Goal: Navigation & Orientation: Find specific page/section

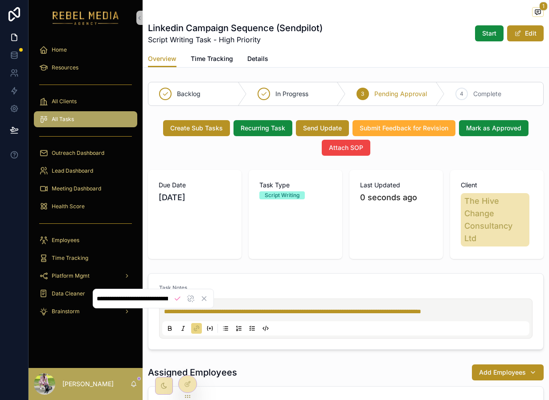
click at [98, 161] on div "Outreach Dashboard" at bounding box center [85, 153] width 114 height 18
click at [99, 159] on div "Outreach Dashboard" at bounding box center [85, 153] width 93 height 14
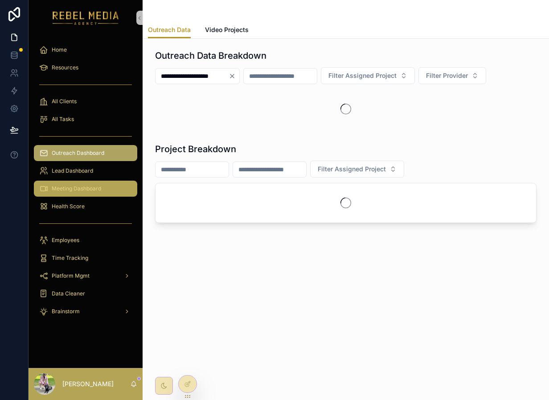
click at [77, 185] on span "Meeting Dashboard" at bounding box center [76, 188] width 49 height 7
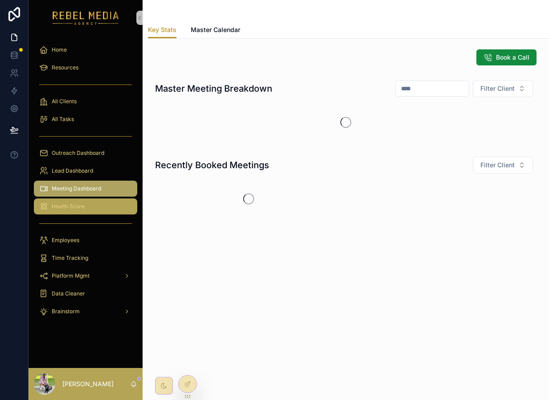
click at [76, 199] on div "Health Score" at bounding box center [85, 206] width 93 height 14
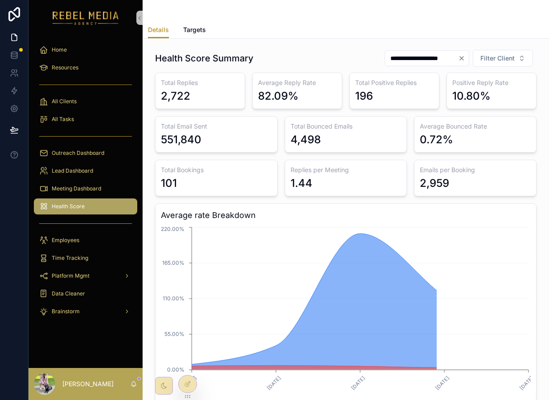
click at [107, 208] on div "Health Score" at bounding box center [85, 206] width 93 height 14
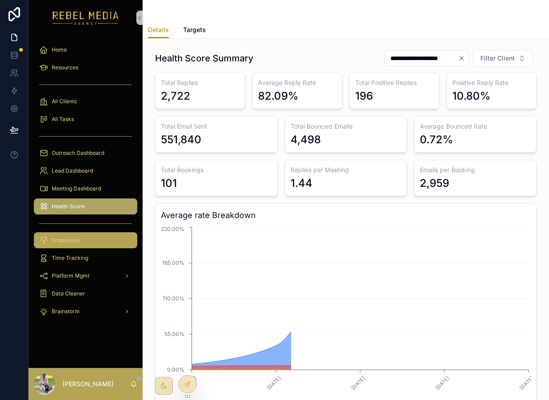
click at [111, 236] on div "Employees" at bounding box center [85, 240] width 93 height 14
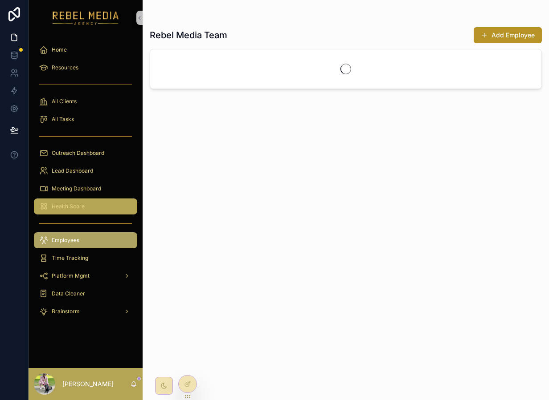
click at [98, 205] on div "Health Score" at bounding box center [85, 206] width 93 height 14
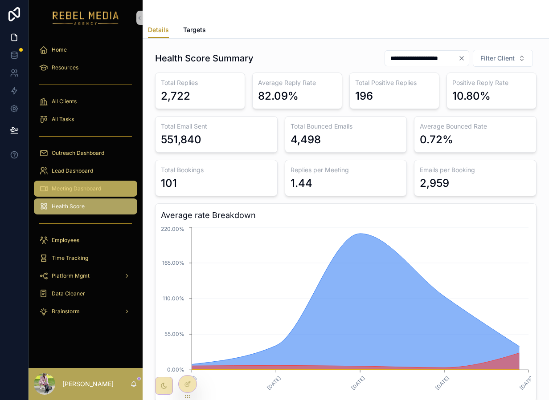
click at [95, 191] on span "Meeting Dashboard" at bounding box center [76, 188] width 49 height 7
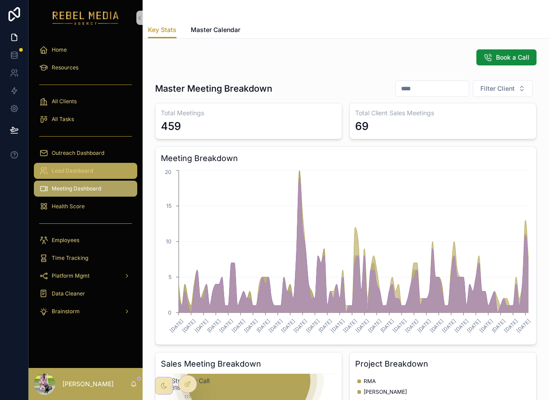
click at [85, 167] on span "Lead Dashboard" at bounding box center [72, 170] width 41 height 7
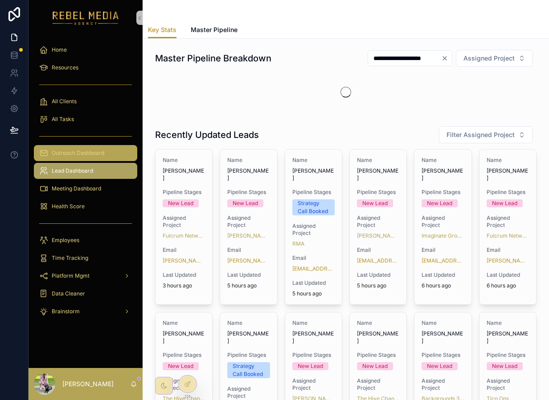
click at [109, 151] on div "Outreach Dashboard" at bounding box center [85, 153] width 93 height 14
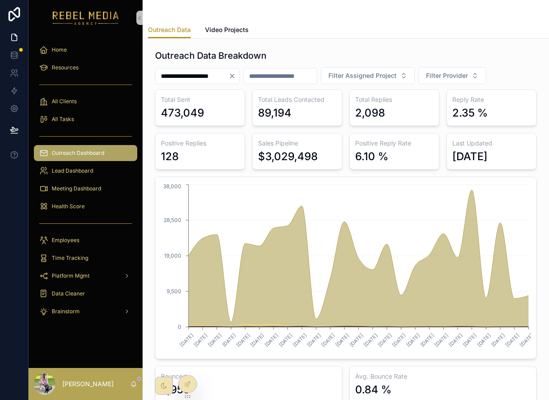
click at [228, 79] on input "**********" at bounding box center [191, 76] width 73 height 12
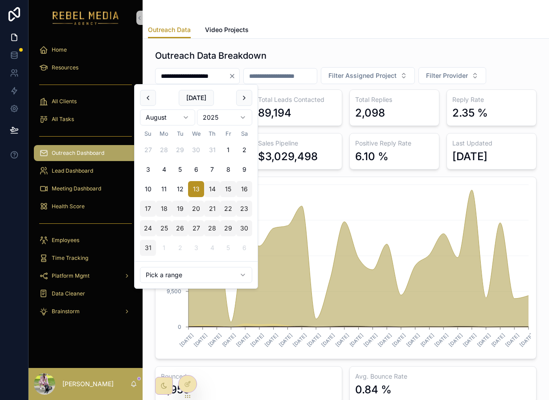
click at [236, 76] on icon "Clear" at bounding box center [231, 76] width 7 height 7
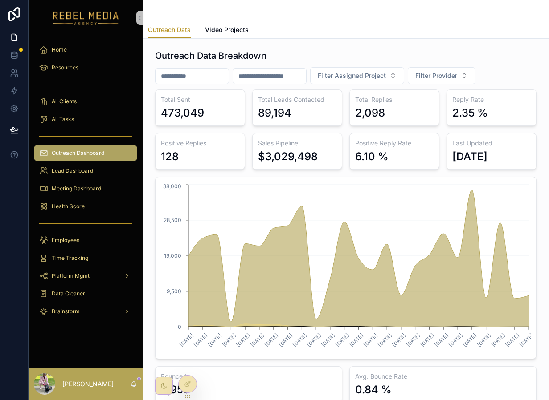
click at [323, 33] on div "Outreach Data Video Projects" at bounding box center [345, 29] width 395 height 17
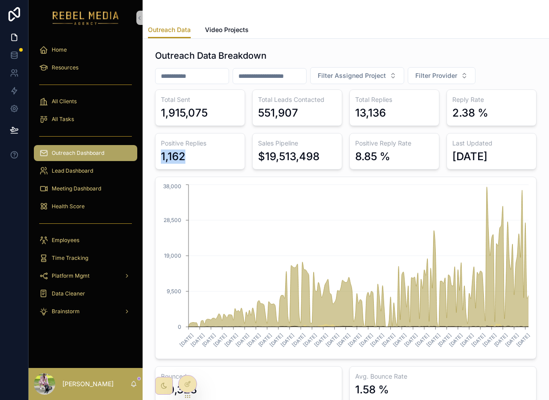
drag, startPoint x: 188, startPoint y: 159, endPoint x: 156, endPoint y: 151, distance: 32.7
click at [156, 151] on div "Positive Replies 1,162" at bounding box center [200, 151] width 90 height 37
click at [98, 176] on div "Lead Dashboard" at bounding box center [85, 171] width 93 height 14
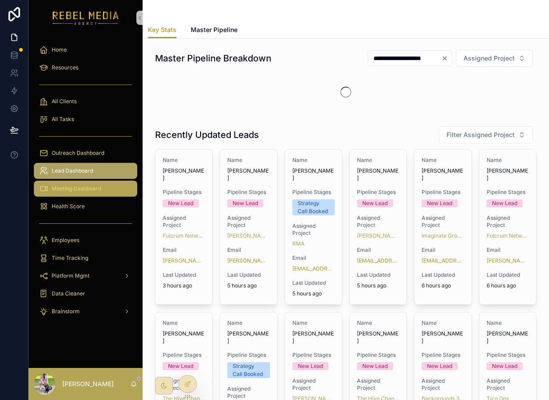
click at [98, 185] on span "Meeting Dashboard" at bounding box center [76, 188] width 49 height 7
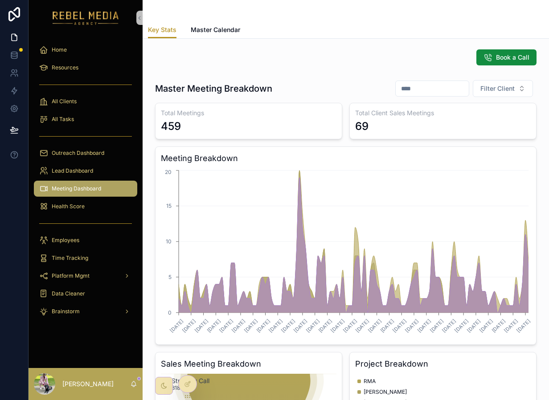
click at [232, 119] on div "459" at bounding box center [248, 126] width 175 height 14
click at [65, 216] on div "scrollable content" at bounding box center [85, 224] width 114 height 16
click at [92, 196] on link "Meeting Dashboard" at bounding box center [85, 189] width 103 height 16
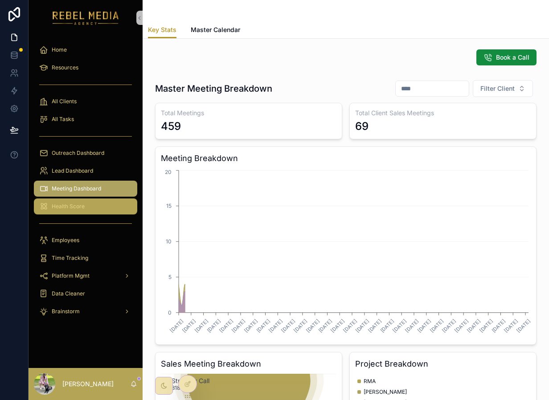
click at [92, 202] on div "Health Score" at bounding box center [85, 206] width 93 height 14
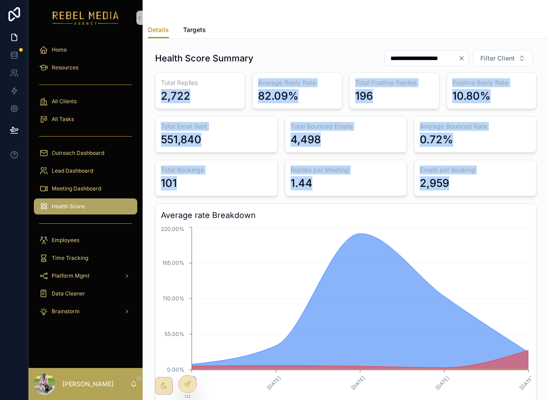
drag, startPoint x: 159, startPoint y: 95, endPoint x: 488, endPoint y: 187, distance: 342.2
click at [488, 187] on div "Total Replies 2,722 Average Reply Rate 82.09% Total Positive Replies 196 Positi…" at bounding box center [345, 238] width 381 height 330
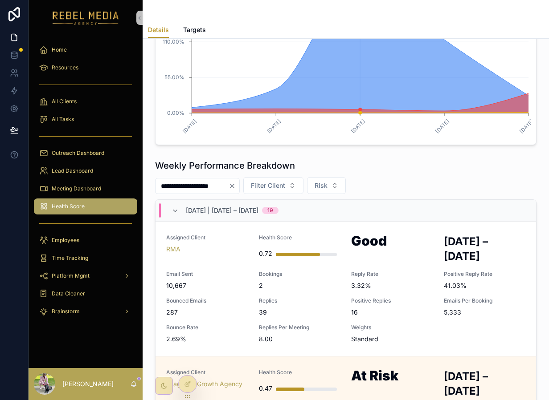
scroll to position [285, 0]
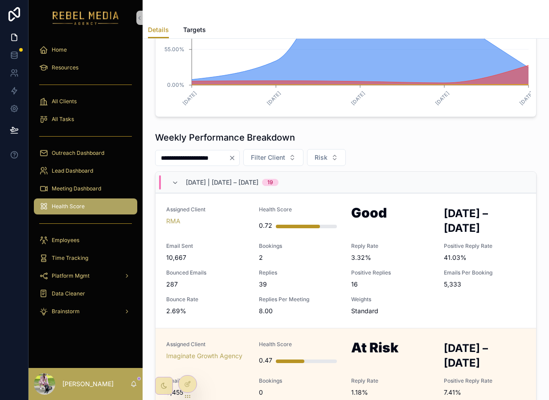
click at [239, 159] on button "Clear" at bounding box center [233, 158] width 11 height 7
click at [335, 163] on button "Risk" at bounding box center [315, 157] width 39 height 17
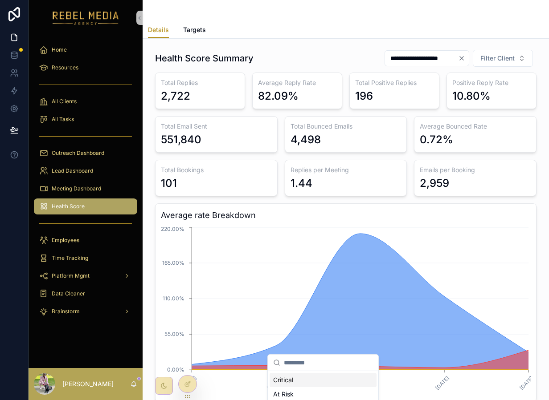
click at [337, 51] on div "**********" at bounding box center [345, 58] width 381 height 18
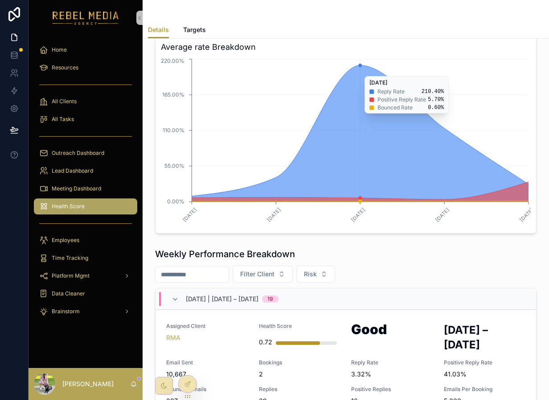
scroll to position [251, 0]
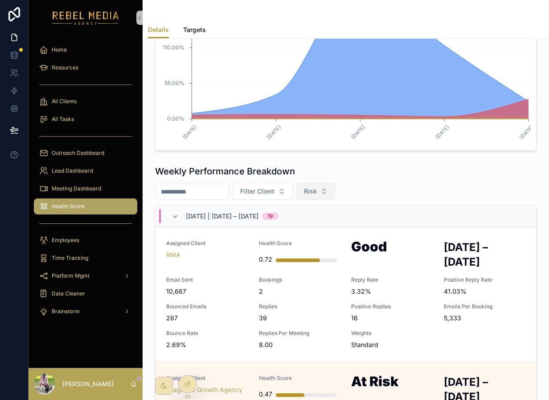
click at [317, 191] on span "Risk" at bounding box center [310, 191] width 13 height 9
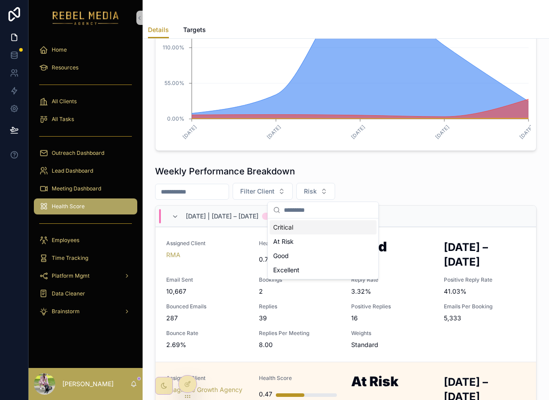
click at [319, 207] on input "scrollable content" at bounding box center [328, 210] width 89 height 16
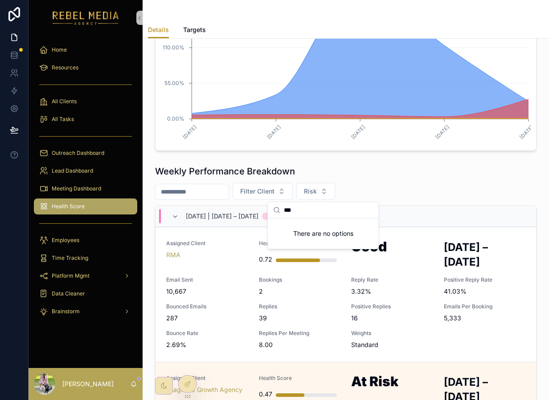
type input "****"
click at [342, 205] on input "****" at bounding box center [328, 210] width 89 height 16
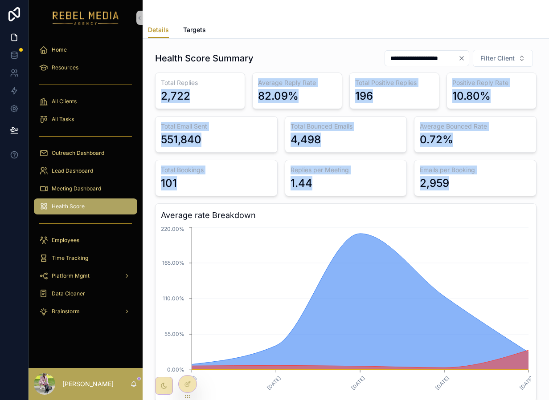
drag, startPoint x: 160, startPoint y: 94, endPoint x: 493, endPoint y: 195, distance: 347.6
click at [493, 195] on div "Total Replies 2,722 Average Reply Rate 82.09% Total Positive Replies 196 Positi…" at bounding box center [345, 238] width 381 height 330
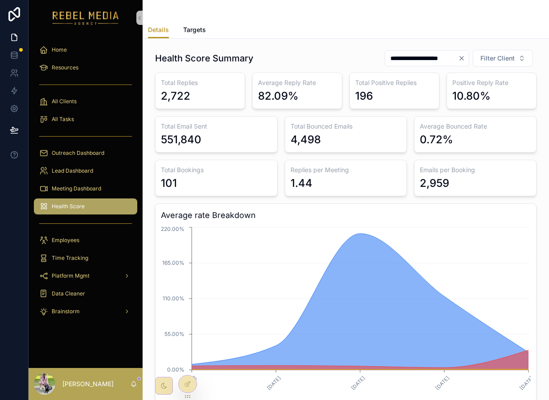
click at [496, 197] on div "Total Replies 2,722 Average Reply Rate 82.09% Total Positive Replies 196 Positi…" at bounding box center [345, 238] width 381 height 330
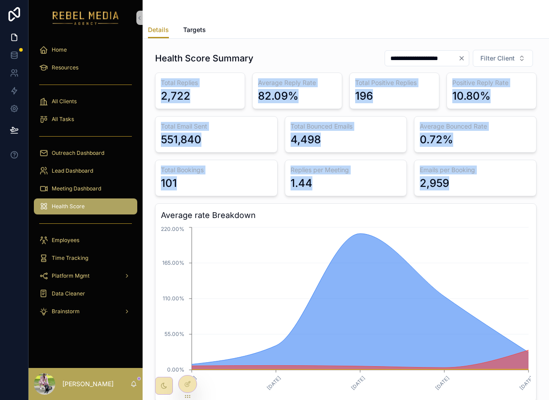
drag, startPoint x: 496, startPoint y: 197, endPoint x: 159, endPoint y: 78, distance: 358.4
click at [159, 78] on div "Total Replies 2,722 Average Reply Rate 82.09% Total Positive Replies 196 Positi…" at bounding box center [345, 238] width 381 height 330
click at [85, 157] on div "Outreach Dashboard" at bounding box center [85, 153] width 93 height 14
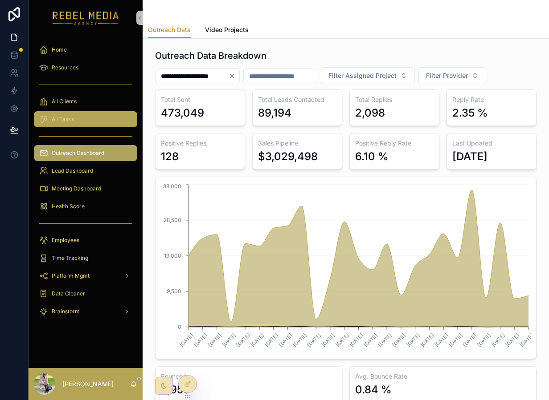
click at [77, 112] on link "All Tasks" at bounding box center [85, 119] width 103 height 16
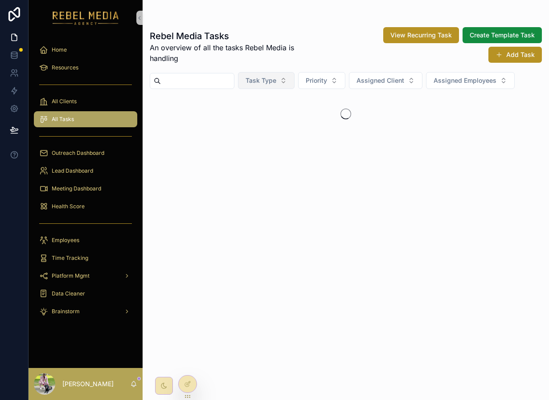
click at [287, 83] on button "Task Type" at bounding box center [266, 80] width 57 height 17
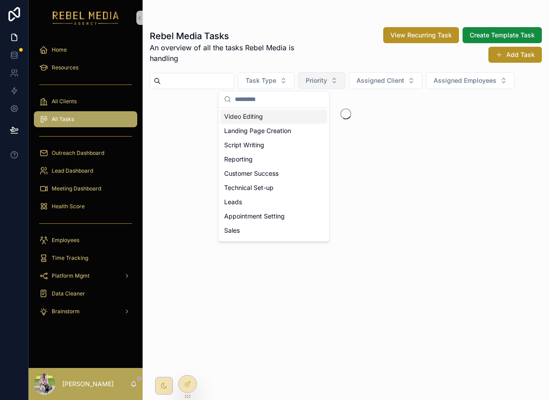
click at [326, 77] on span "Priority" at bounding box center [315, 80] width 21 height 9
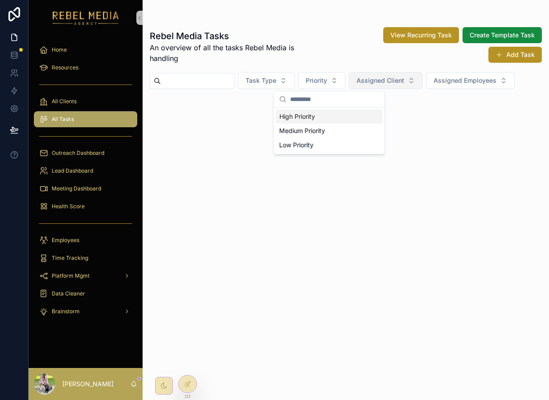
click at [383, 75] on button "Assigned Client" at bounding box center [385, 80] width 73 height 17
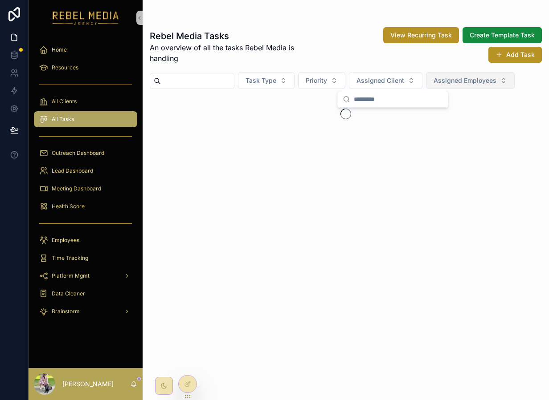
click at [459, 79] on span "Assigned Employees" at bounding box center [464, 80] width 63 height 9
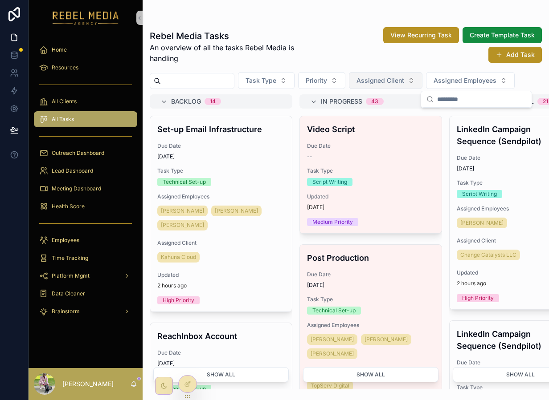
click at [386, 81] on span "Assigned Client" at bounding box center [380, 80] width 48 height 9
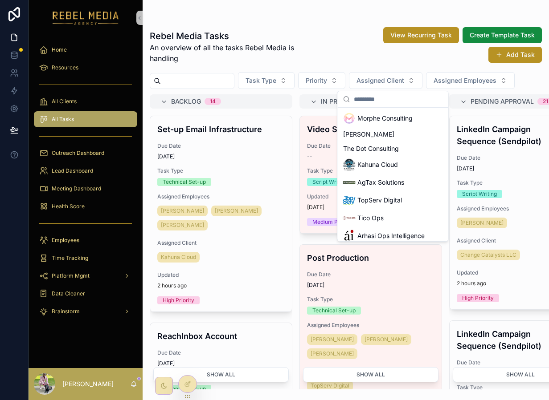
click at [291, 61] on span "An overview of all the tasks Rebel Media is handling" at bounding box center [236, 52] width 172 height 21
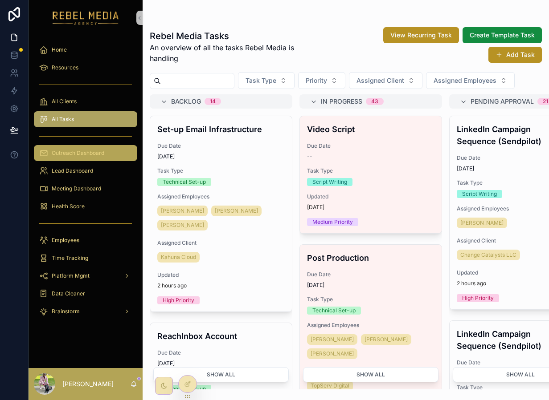
click at [89, 153] on span "Outreach Dashboard" at bounding box center [78, 153] width 53 height 7
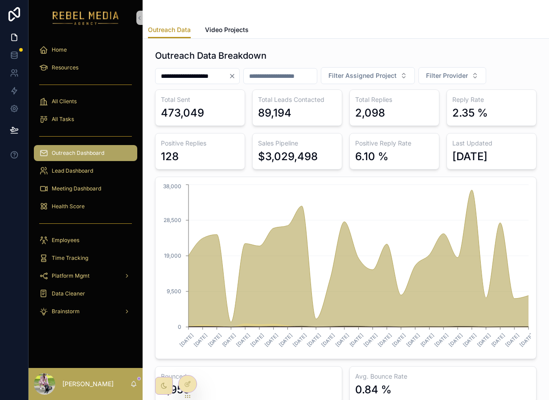
click at [137, 386] on div "[PERSON_NAME]" at bounding box center [85, 384] width 114 height 32
click at [131, 384] on icon "scrollable content" at bounding box center [133, 384] width 7 height 7
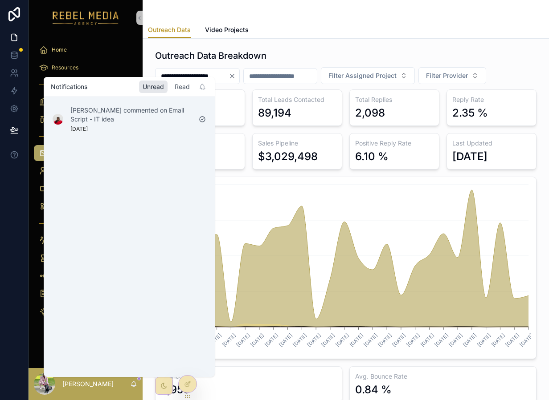
click at [178, 85] on div "Read" at bounding box center [182, 87] width 22 height 12
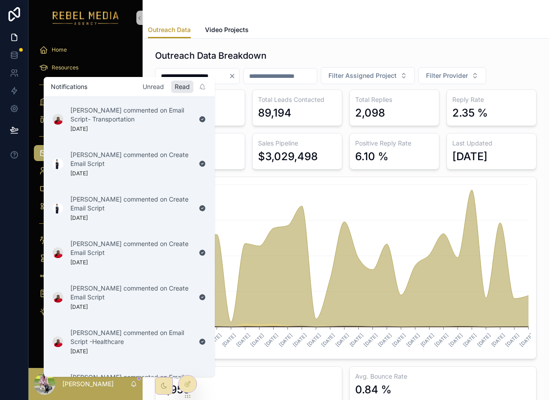
click at [157, 90] on div "Unread" at bounding box center [153, 87] width 28 height 12
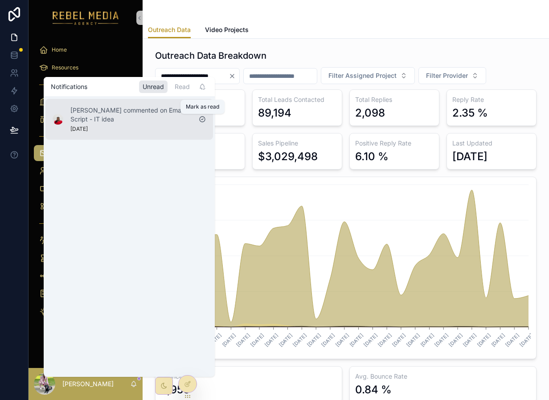
click at [199, 116] on icon "scrollable content" at bounding box center [202, 119] width 7 height 7
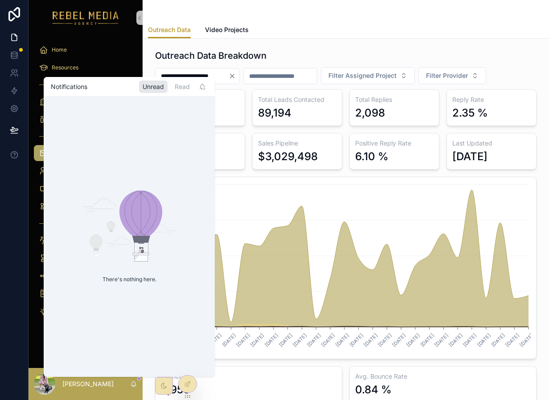
click at [203, 121] on div "There's nothing here." at bounding box center [129, 237] width 171 height 280
click at [203, 90] on icon "scrollable content" at bounding box center [202, 86] width 7 height 7
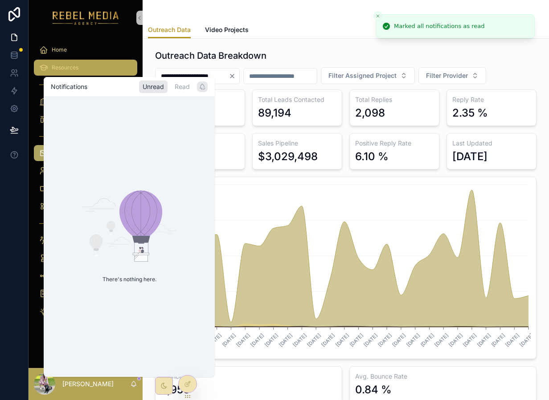
click at [87, 70] on div "Resources" at bounding box center [85, 68] width 93 height 14
